Goal: Information Seeking & Learning: Stay updated

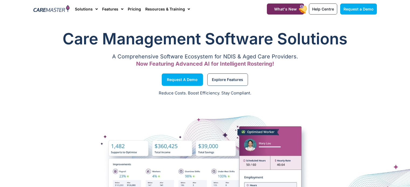
click at [179, 9] on link "Resources & Training" at bounding box center [167, 9] width 45 height 18
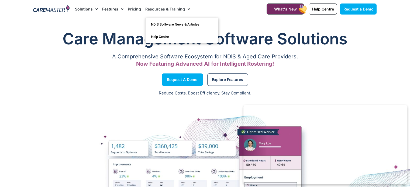
click at [186, 10] on span "Menu" at bounding box center [187, 9] width 5 height 9
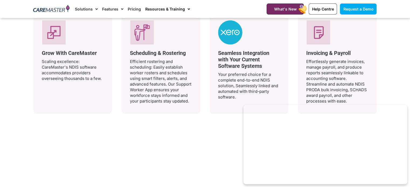
scroll to position [1132, 0]
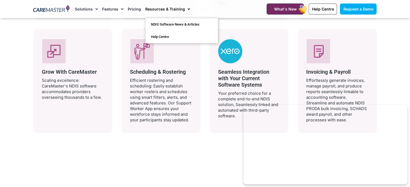
click at [181, 10] on link "Resources & Training" at bounding box center [167, 9] width 45 height 18
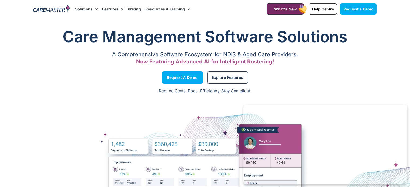
scroll to position [0, 0]
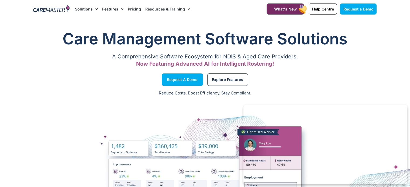
click at [171, 9] on link "Resources & Training" at bounding box center [167, 9] width 45 height 18
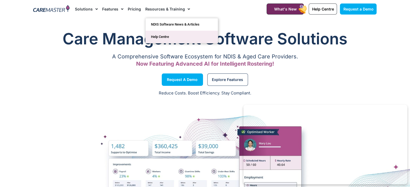
click at [165, 34] on link "Help Centre" at bounding box center [182, 37] width 72 height 12
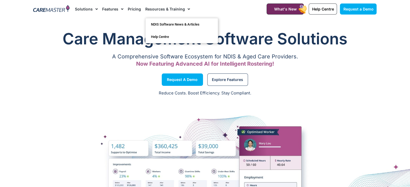
click at [157, 8] on link "Resources & Training" at bounding box center [167, 9] width 45 height 18
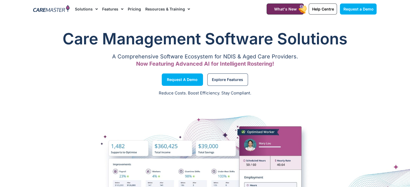
click at [157, 8] on link "Resources & Training" at bounding box center [167, 9] width 45 height 18
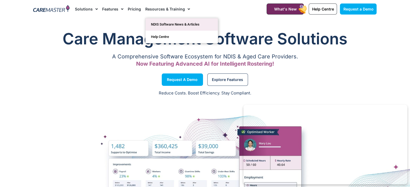
click at [158, 22] on link "NDIS Software News & Articles" at bounding box center [182, 24] width 72 height 12
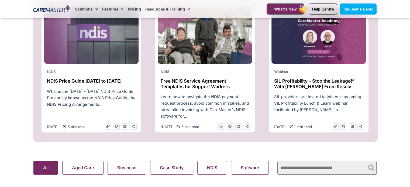
scroll to position [243, 0]
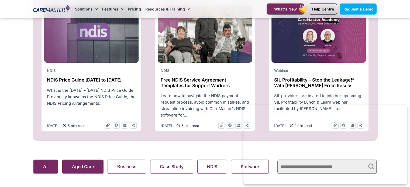
click at [94, 168] on button "Aged Care" at bounding box center [82, 167] width 41 height 14
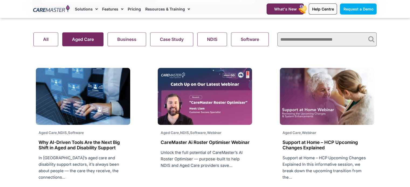
scroll to position [377, 0]
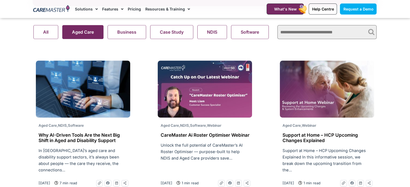
click at [310, 113] on img at bounding box center [327, 89] width 94 height 57
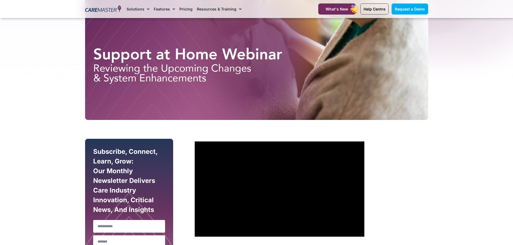
scroll to position [168, 0]
